Goal: Find specific page/section: Find specific page/section

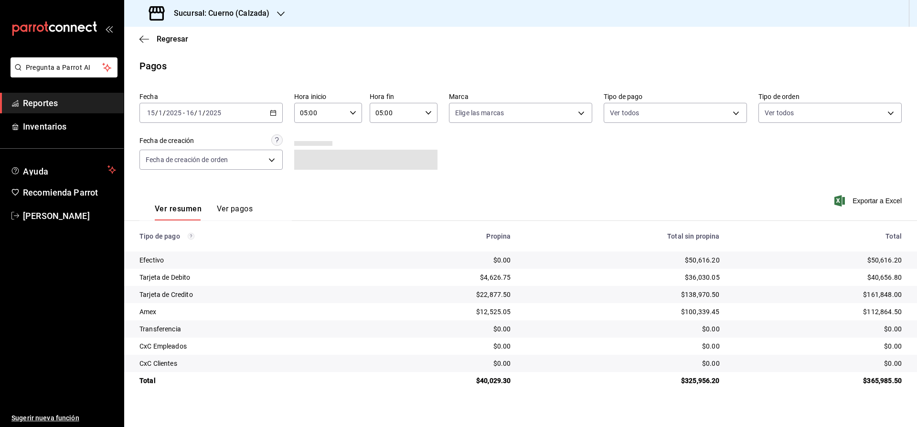
click at [74, 104] on span "Reportes" at bounding box center [69, 103] width 93 height 13
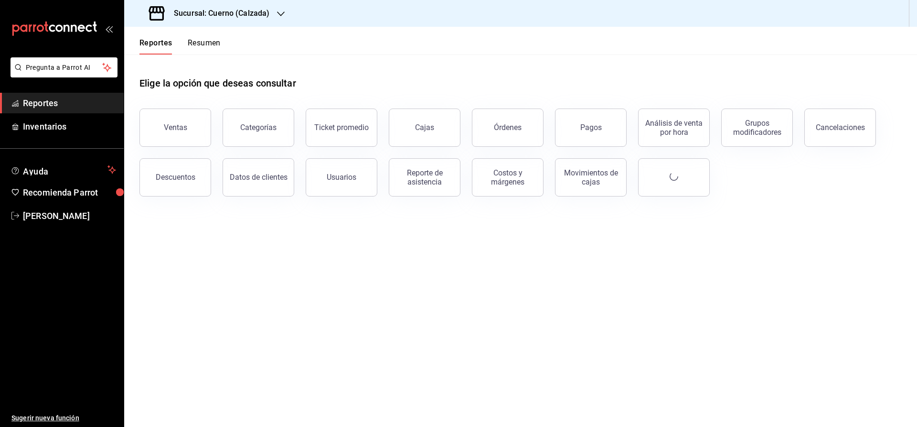
click at [209, 11] on h3 "Sucursal: Cuerno (Calzada)" at bounding box center [217, 13] width 103 height 11
click at [141, 61] on span "Clavadito (Calzada)" at bounding box center [162, 63] width 60 height 10
click at [417, 126] on div "Cajas" at bounding box center [424, 127] width 19 height 9
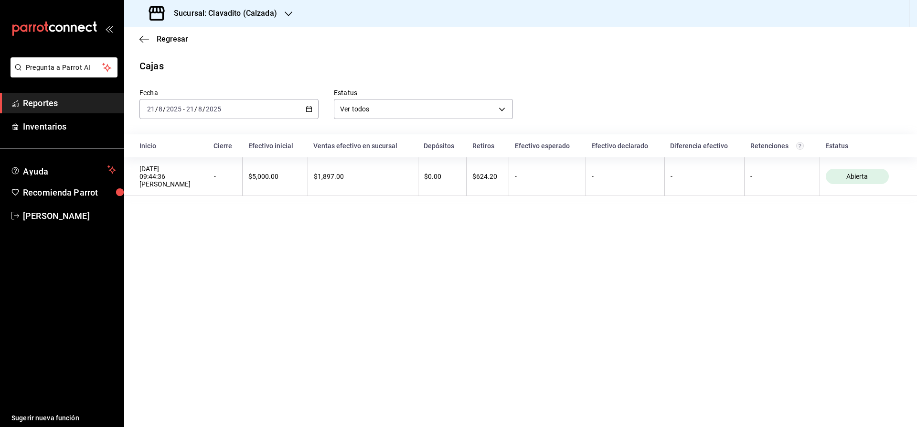
click at [228, 11] on h3 "Sucursal: Clavadito (Calzada)" at bounding box center [221, 13] width 111 height 11
drag, startPoint x: 185, startPoint y: 66, endPoint x: 204, endPoint y: 40, distance: 32.5
click at [204, 40] on nav "Cuerno (Calzada) Clavadito (Calzada)" at bounding box center [195, 52] width 143 height 51
click at [204, 40] on div "Cuerno (Calzada)" at bounding box center [196, 41] width 128 height 10
click at [64, 108] on span "Reportes" at bounding box center [69, 103] width 93 height 13
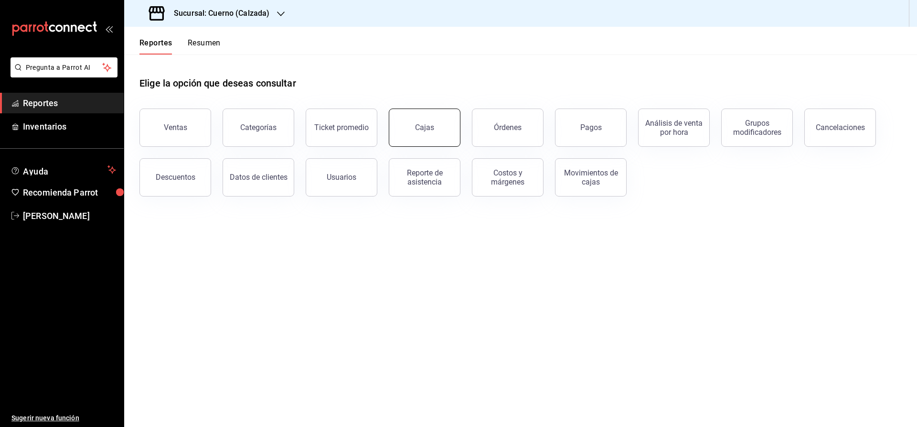
click at [420, 132] on button "Cajas" at bounding box center [425, 127] width 72 height 38
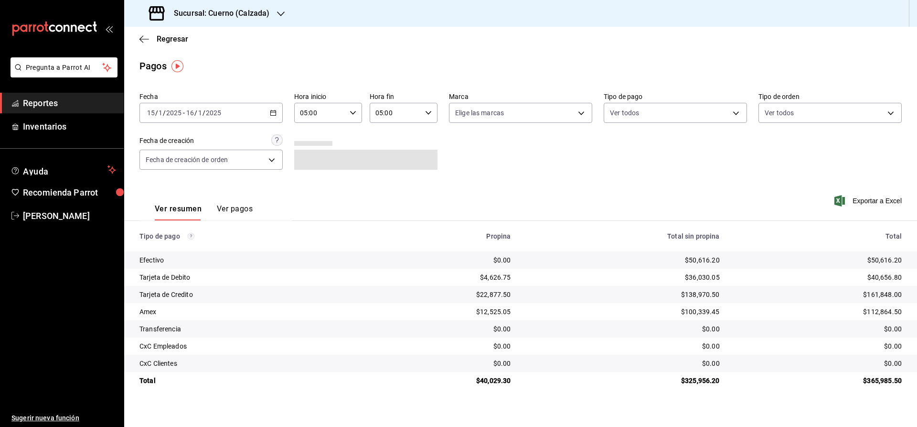
click at [73, 99] on span "Reportes" at bounding box center [69, 103] width 93 height 13
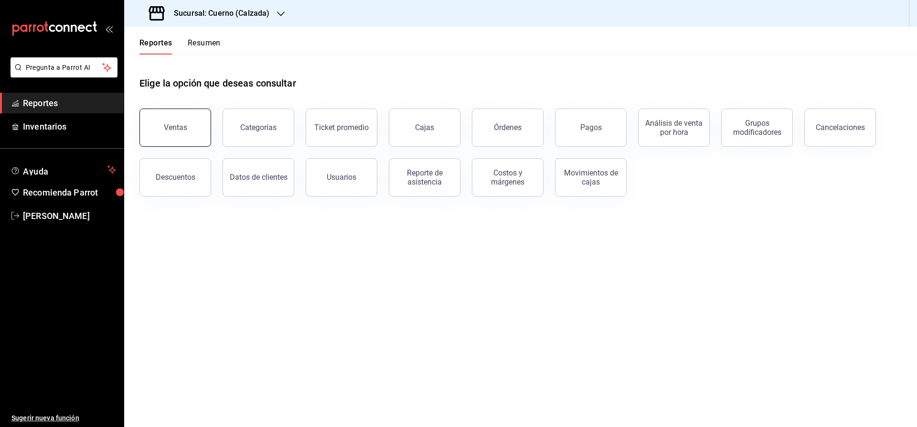
click at [172, 130] on div "Ventas" at bounding box center [175, 127] width 23 height 9
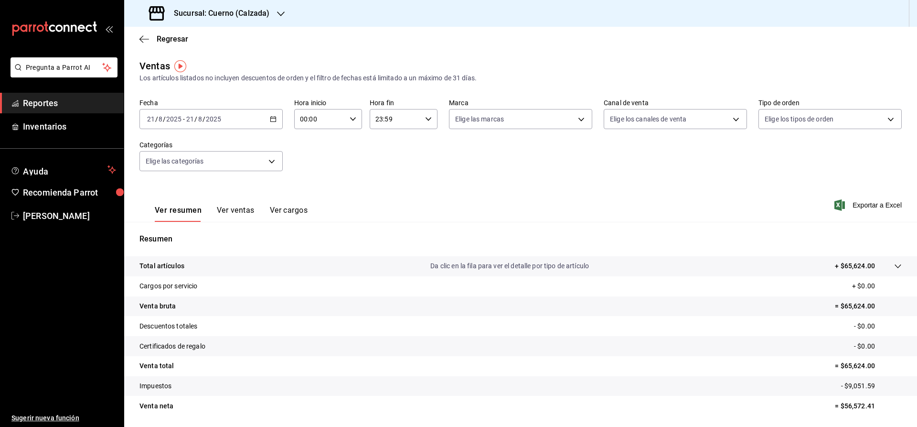
click at [87, 103] on span "Reportes" at bounding box center [69, 103] width 93 height 13
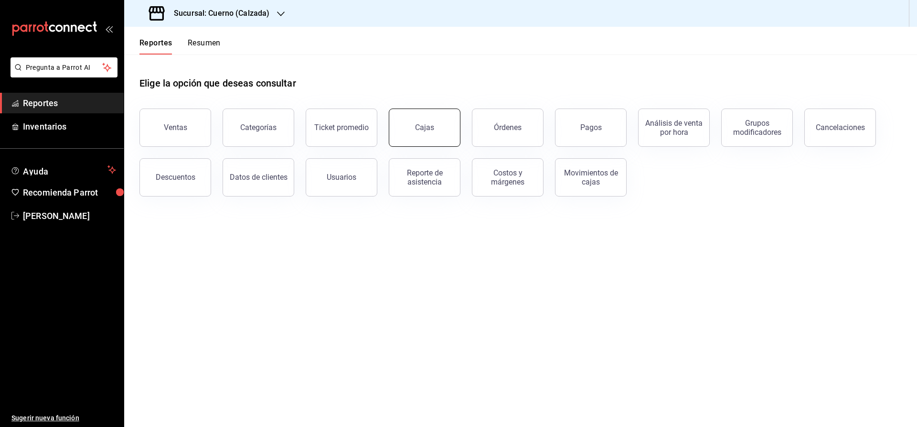
click at [432, 123] on button "Cajas" at bounding box center [425, 127] width 72 height 38
